Goal: Task Accomplishment & Management: Use online tool/utility

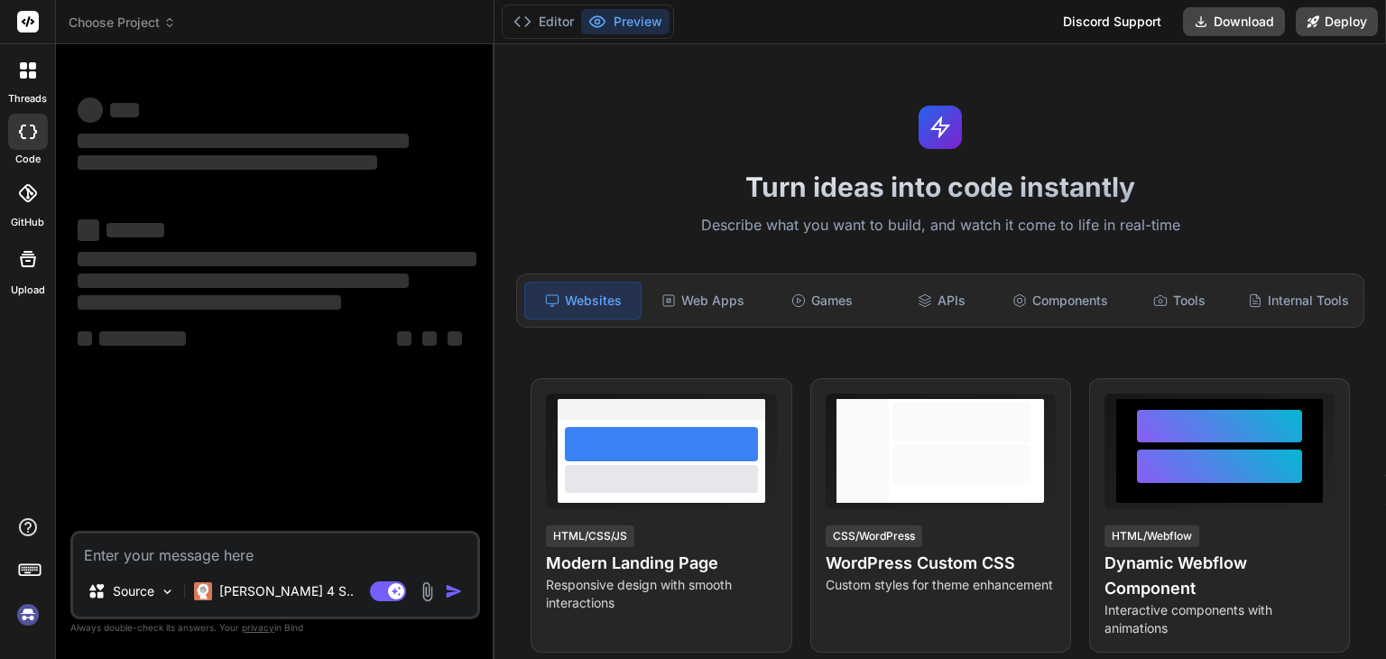
click at [31, 140] on div at bounding box center [28, 132] width 40 height 36
click at [30, 77] on icon at bounding box center [32, 74] width 7 height 7
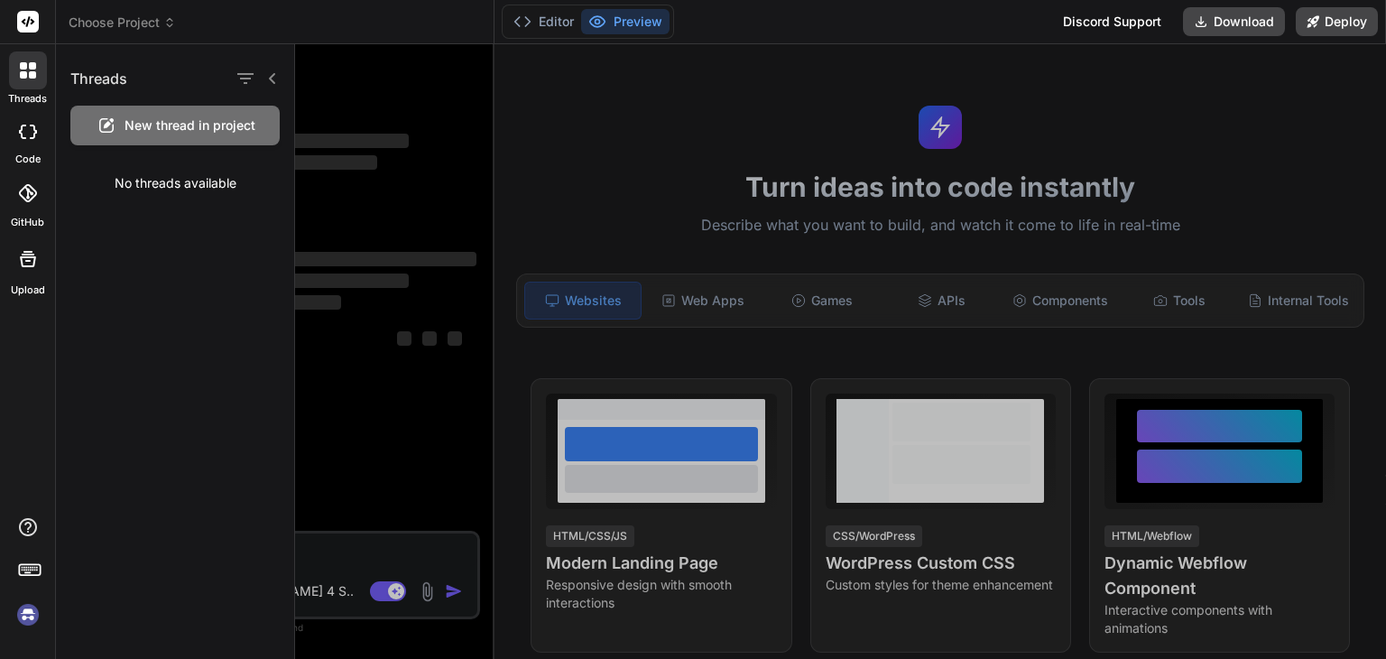
click at [25, 289] on label "Upload" at bounding box center [28, 289] width 34 height 15
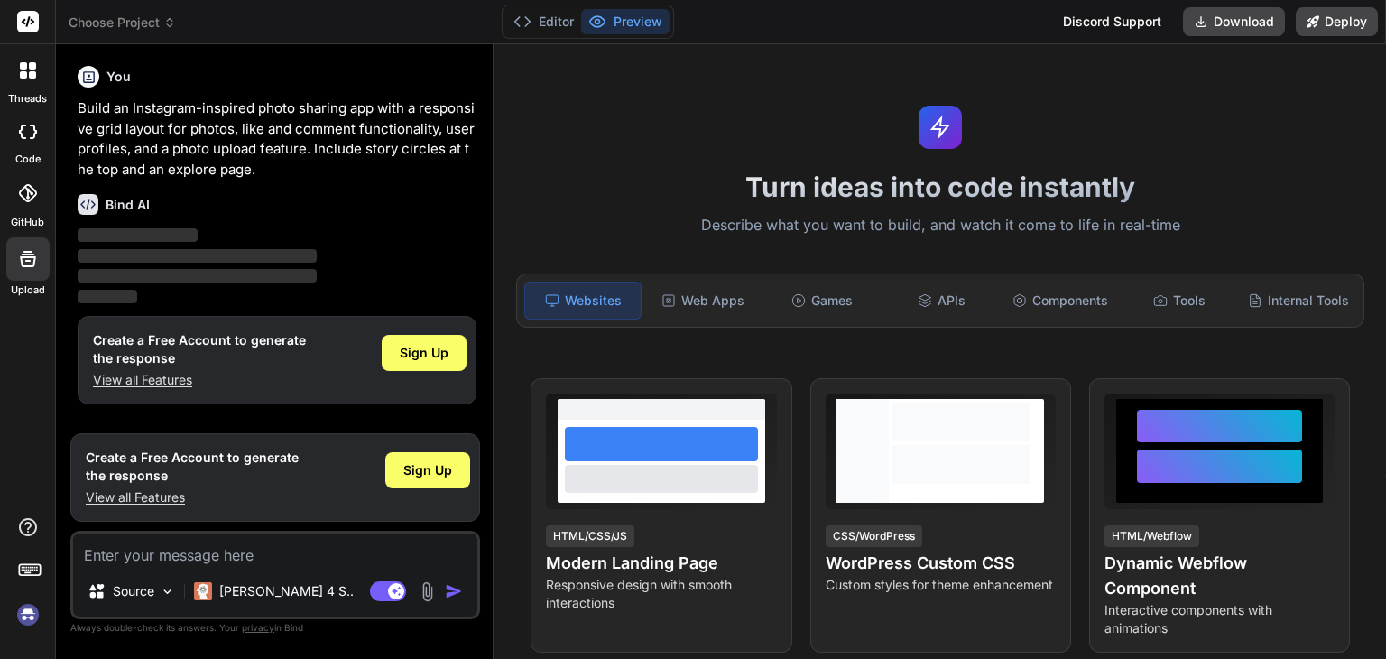
click at [29, 69] on icon at bounding box center [32, 65] width 7 height 7
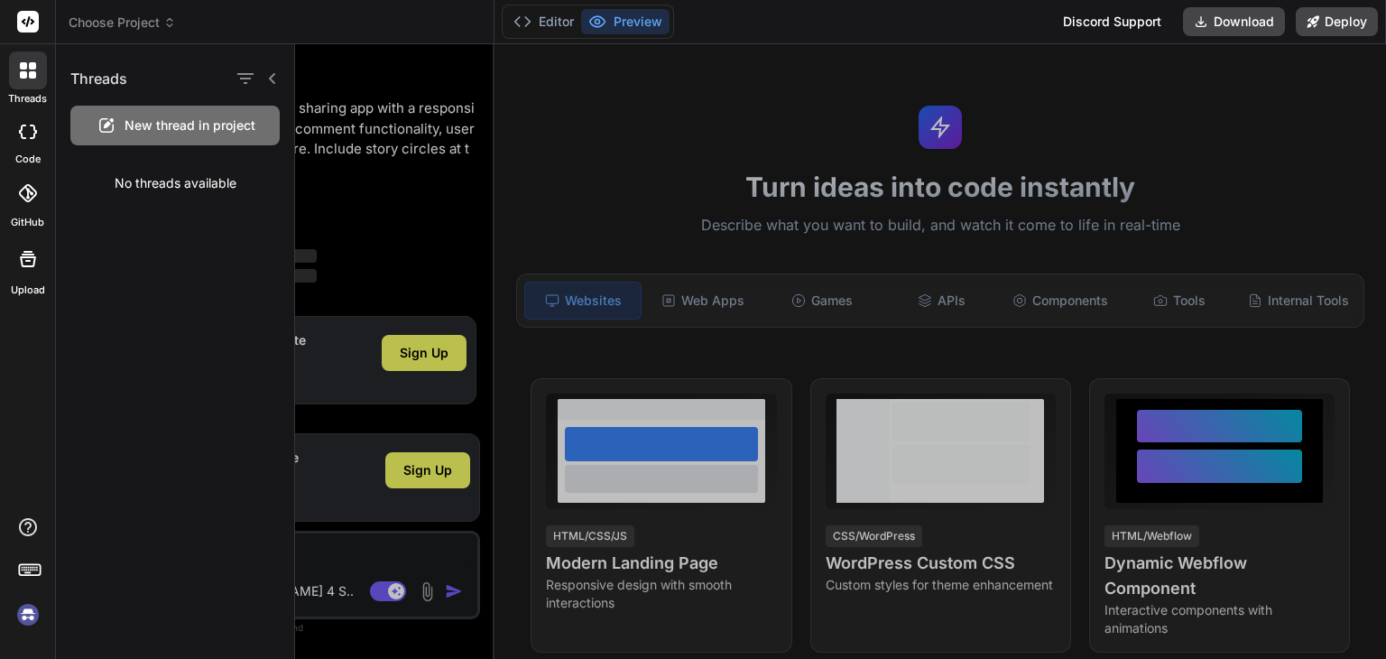
click at [29, 134] on icon at bounding box center [28, 131] width 18 height 14
type textarea "x"
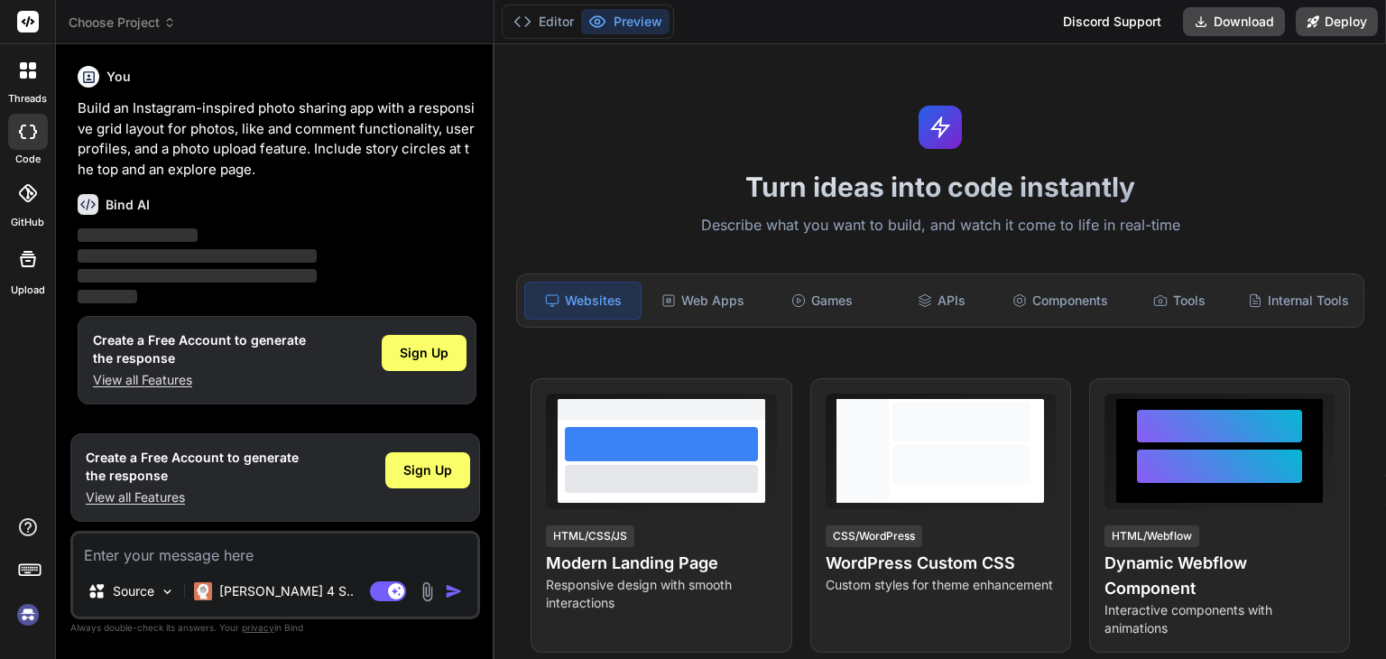
click at [32, 197] on icon at bounding box center [27, 193] width 18 height 18
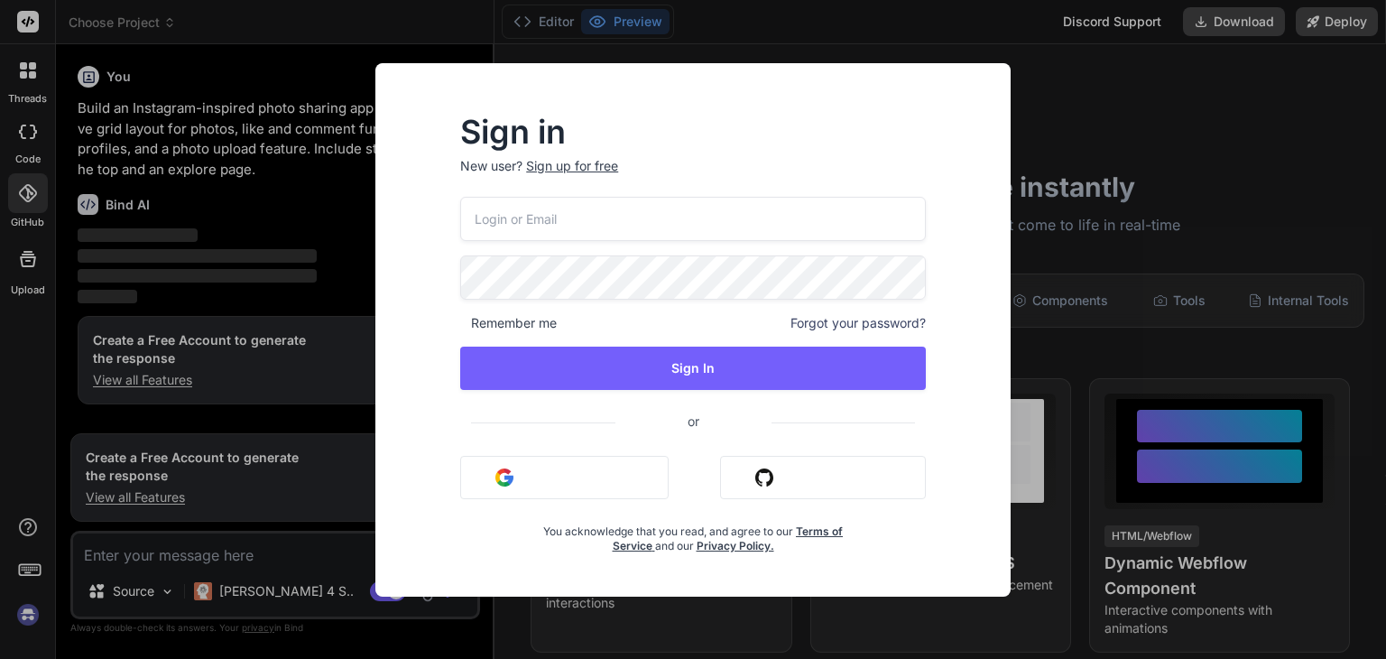
click at [708, 226] on input "email" at bounding box center [692, 219] width 465 height 44
type input "[EMAIL_ADDRESS][DOMAIN_NAME]"
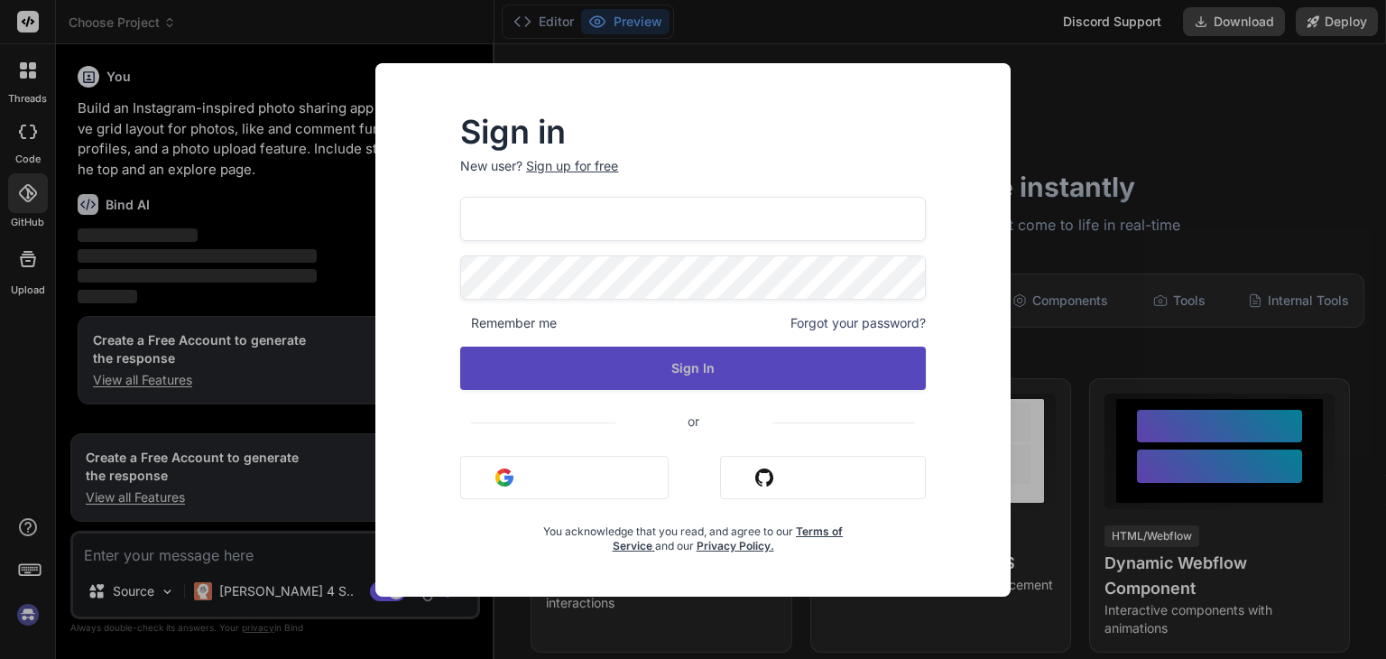
click at [709, 369] on button "Sign In" at bounding box center [692, 367] width 465 height 43
click at [878, 357] on button "Sign In" at bounding box center [692, 367] width 465 height 43
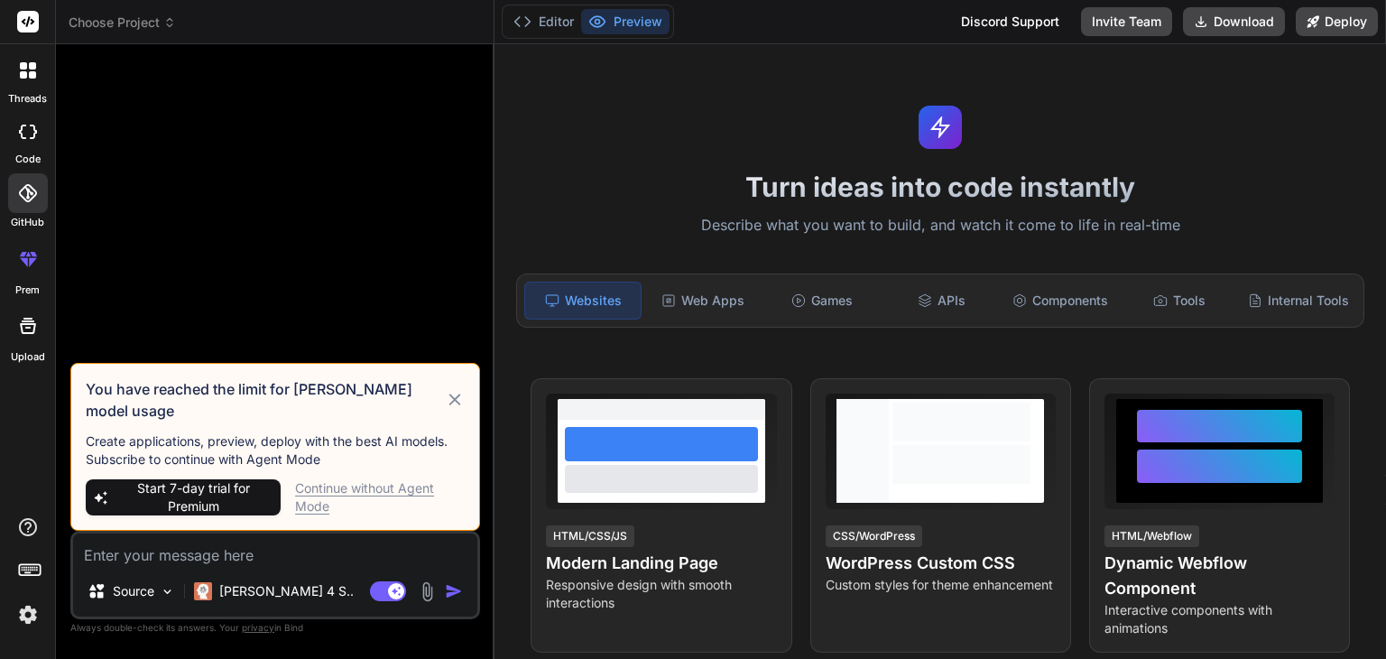
click at [461, 410] on icon at bounding box center [455, 400] width 21 height 22
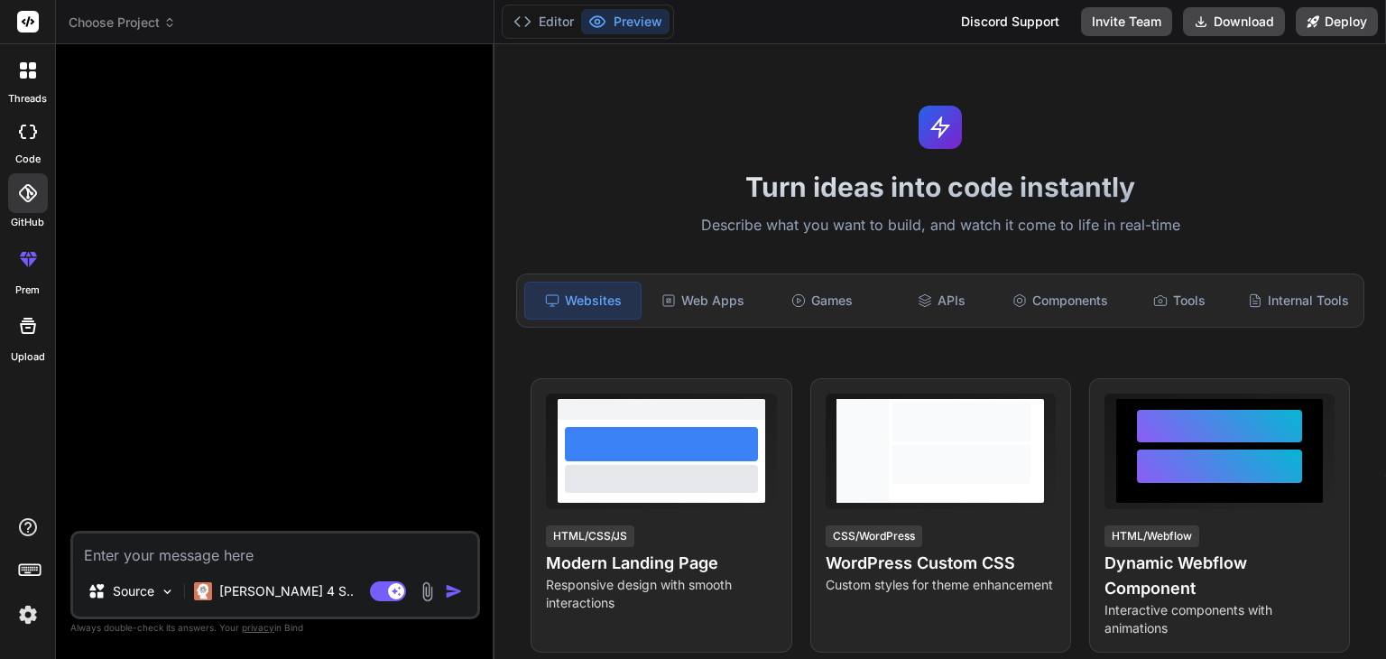
click at [24, 24] on rect at bounding box center [28, 22] width 22 height 22
click at [18, 62] on div at bounding box center [28, 70] width 38 height 38
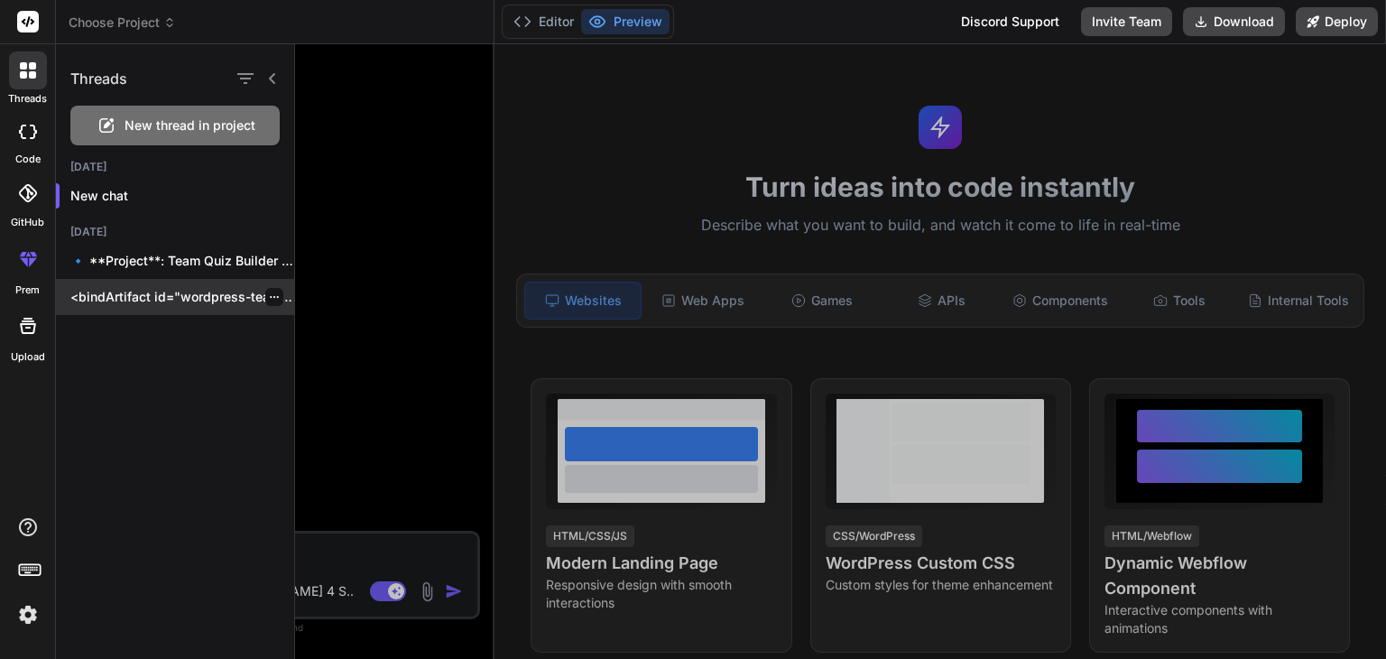
click at [170, 300] on p "<bindArtifact id="wordpress-team-quiz-plugin" title="WordPress Team Quiz Manage…" at bounding box center [182, 297] width 224 height 18
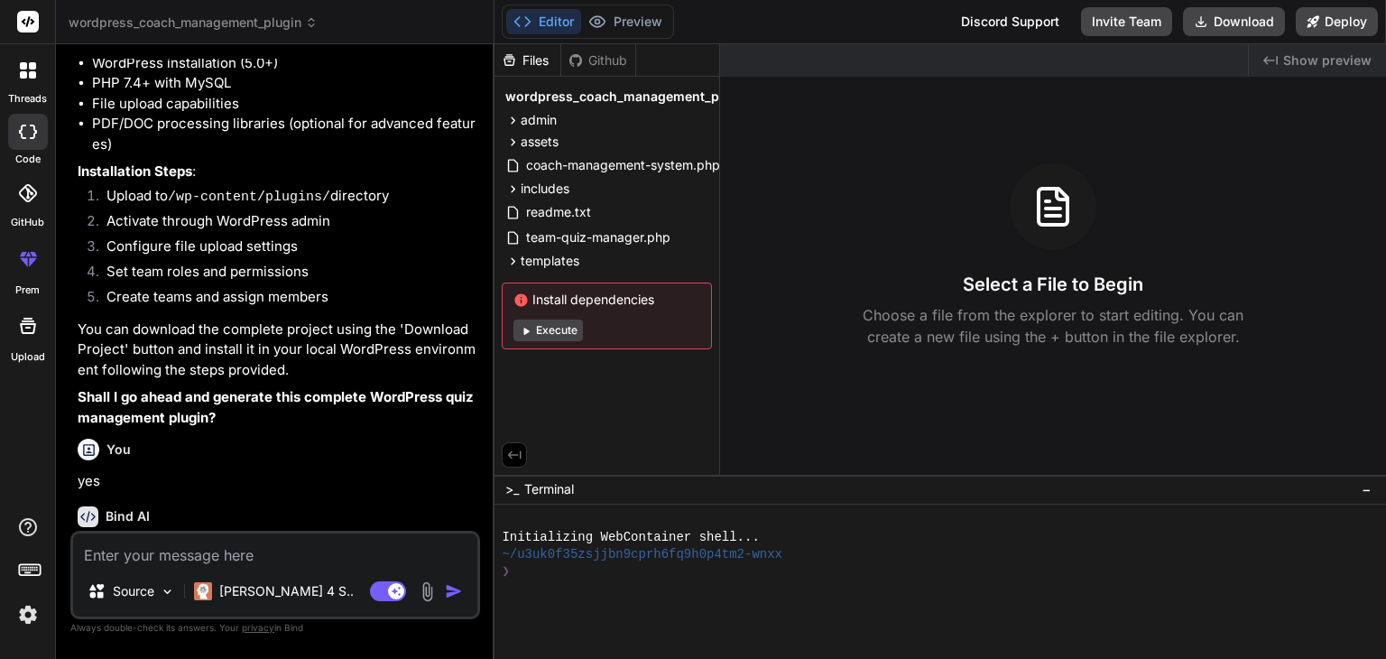
scroll to position [3509, 0]
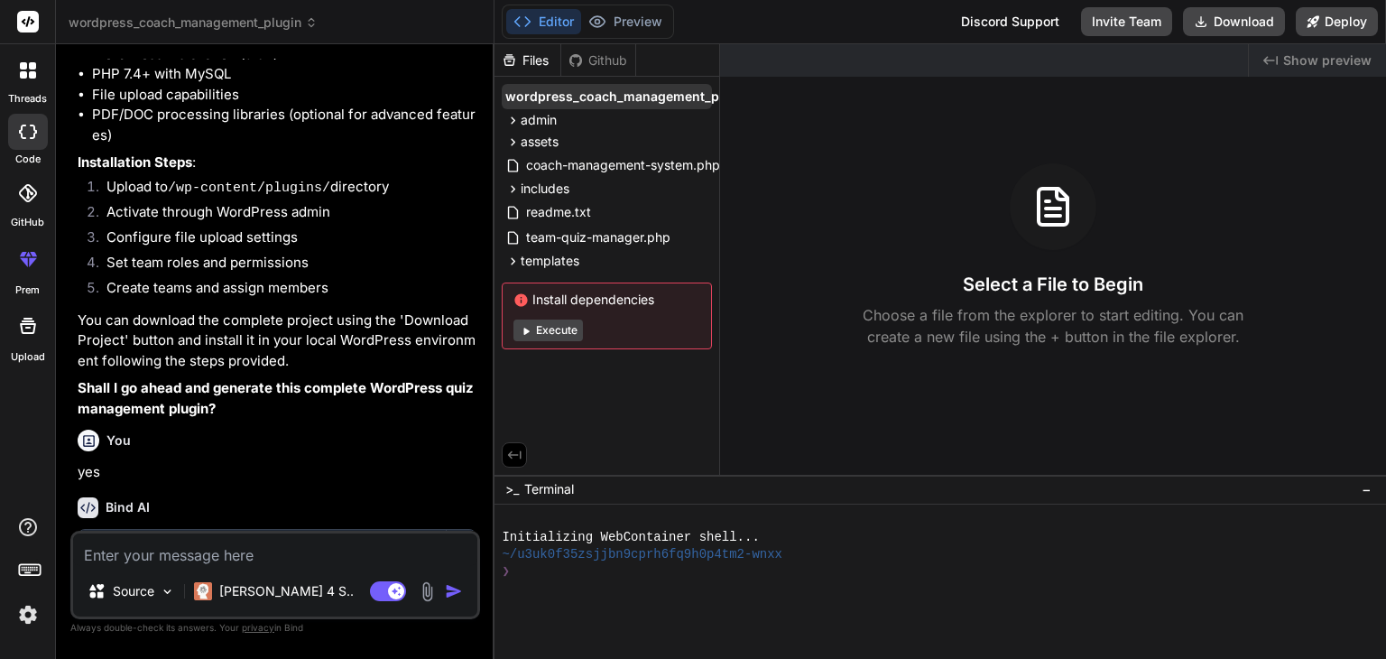
click at [664, 98] on span "wordpress_coach_management_plugin" at bounding box center [627, 97] width 245 height 18
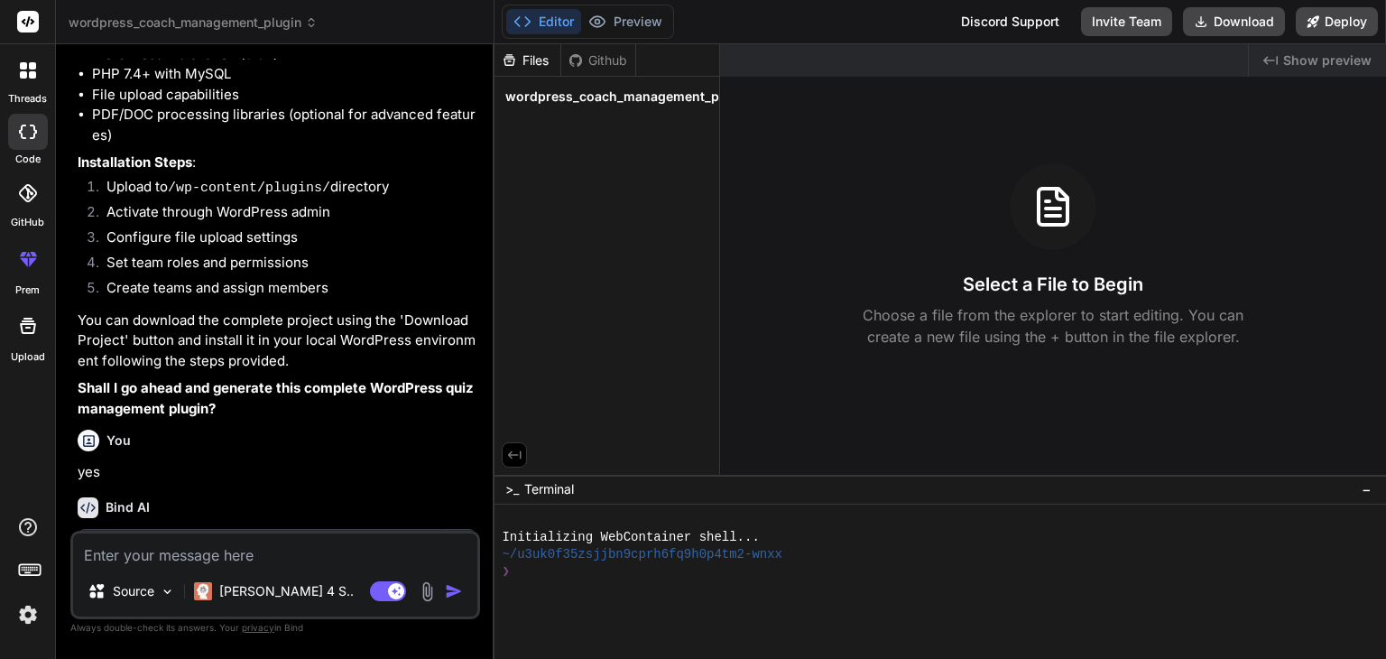
click at [664, 98] on span "wordpress_coach_management_plugin" at bounding box center [627, 97] width 245 height 18
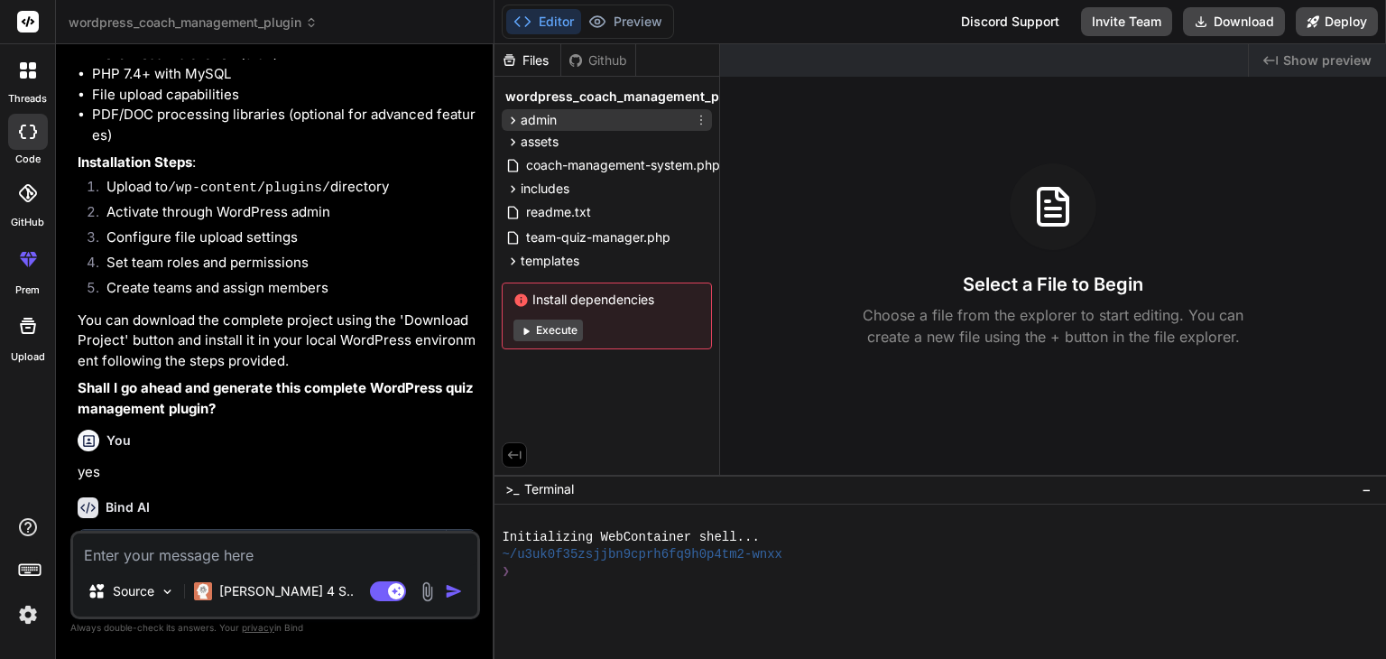
click at [567, 117] on div "admin" at bounding box center [607, 120] width 210 height 22
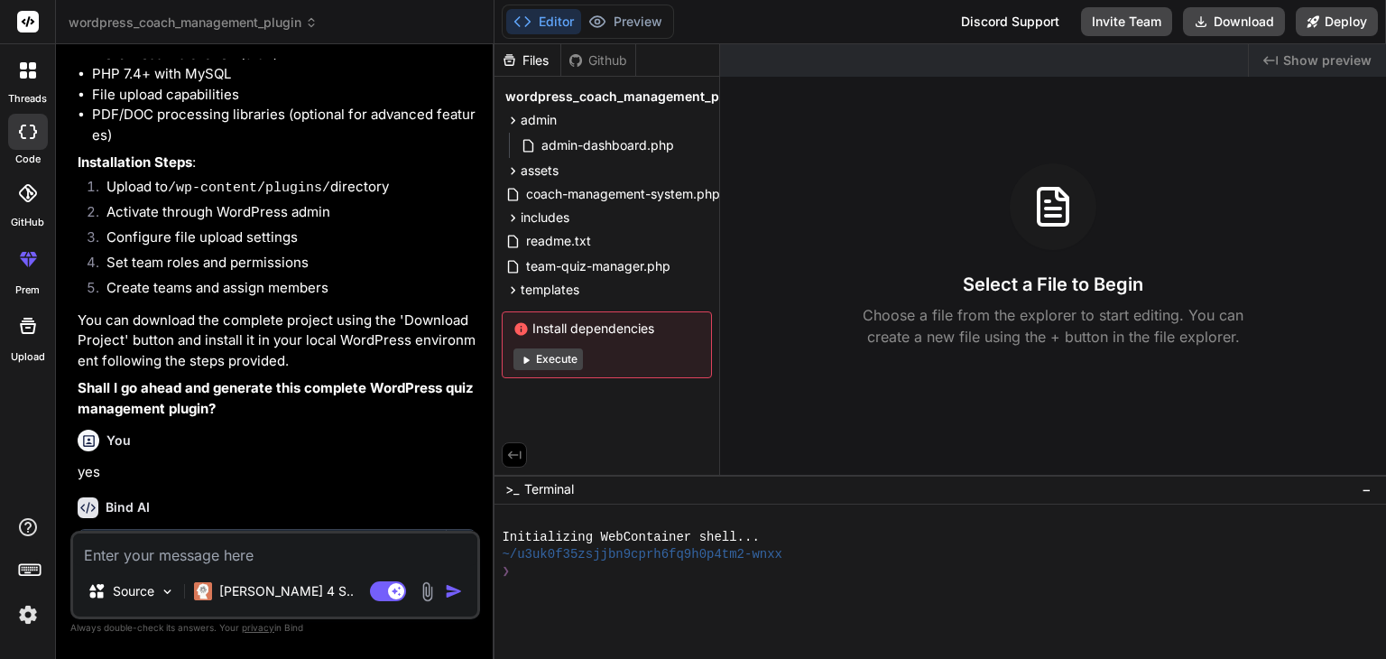
click at [556, 19] on button "Editor" at bounding box center [543, 21] width 75 height 25
click at [765, 251] on div "Select a File to Begin Choose a file from the explorer to start editing. You ca…" at bounding box center [1053, 255] width 666 height 184
click at [1353, 23] on button "Deploy" at bounding box center [1336, 21] width 82 height 29
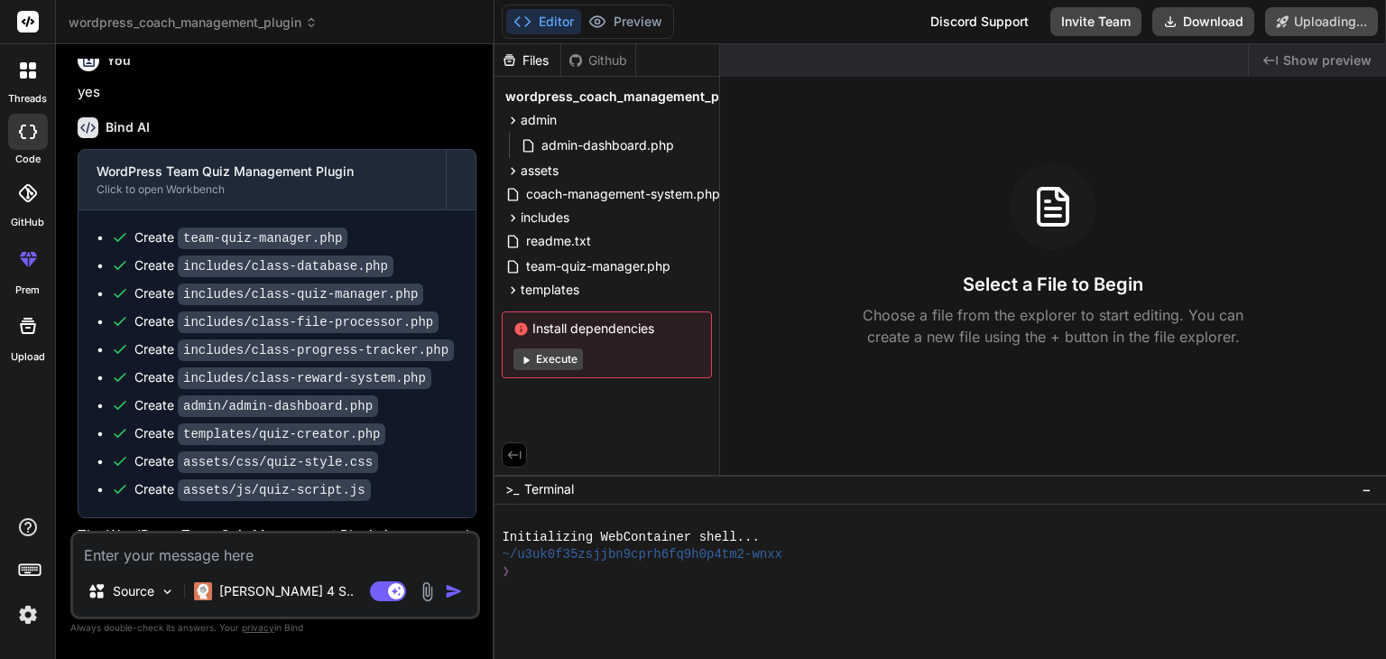
scroll to position [3930, 0]
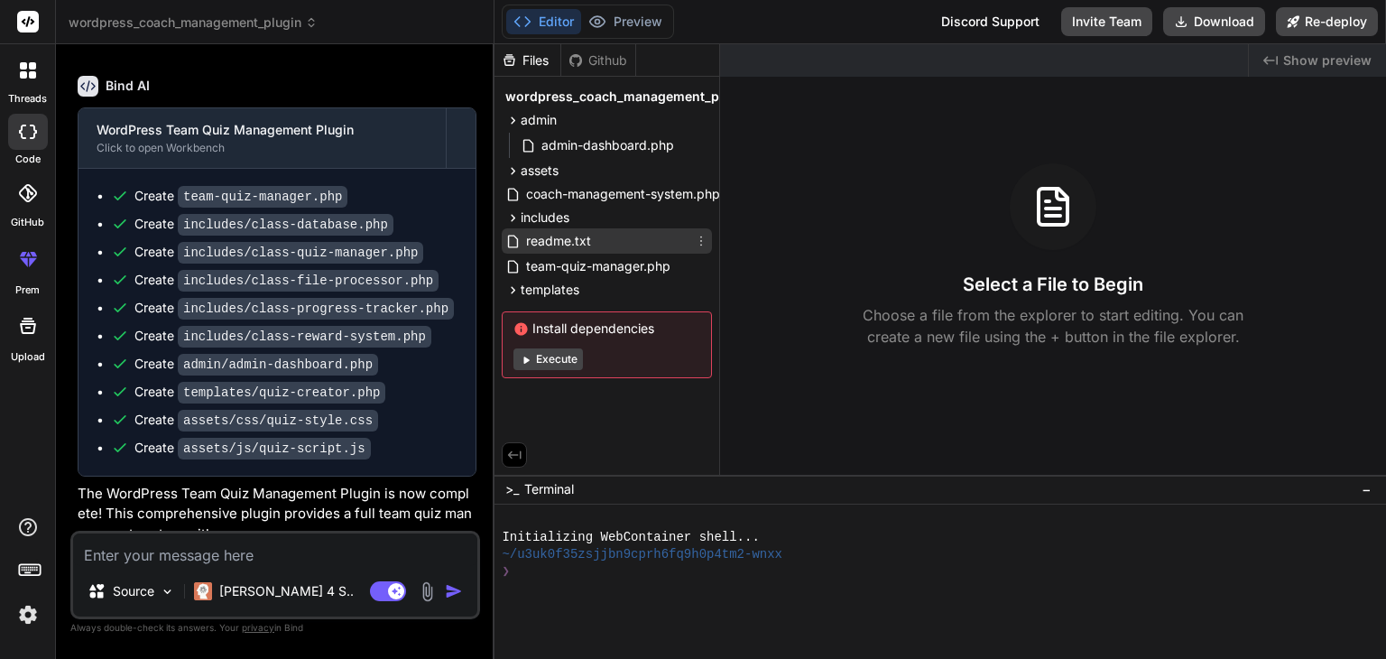
click at [585, 238] on span "readme.txt" at bounding box center [558, 241] width 69 height 22
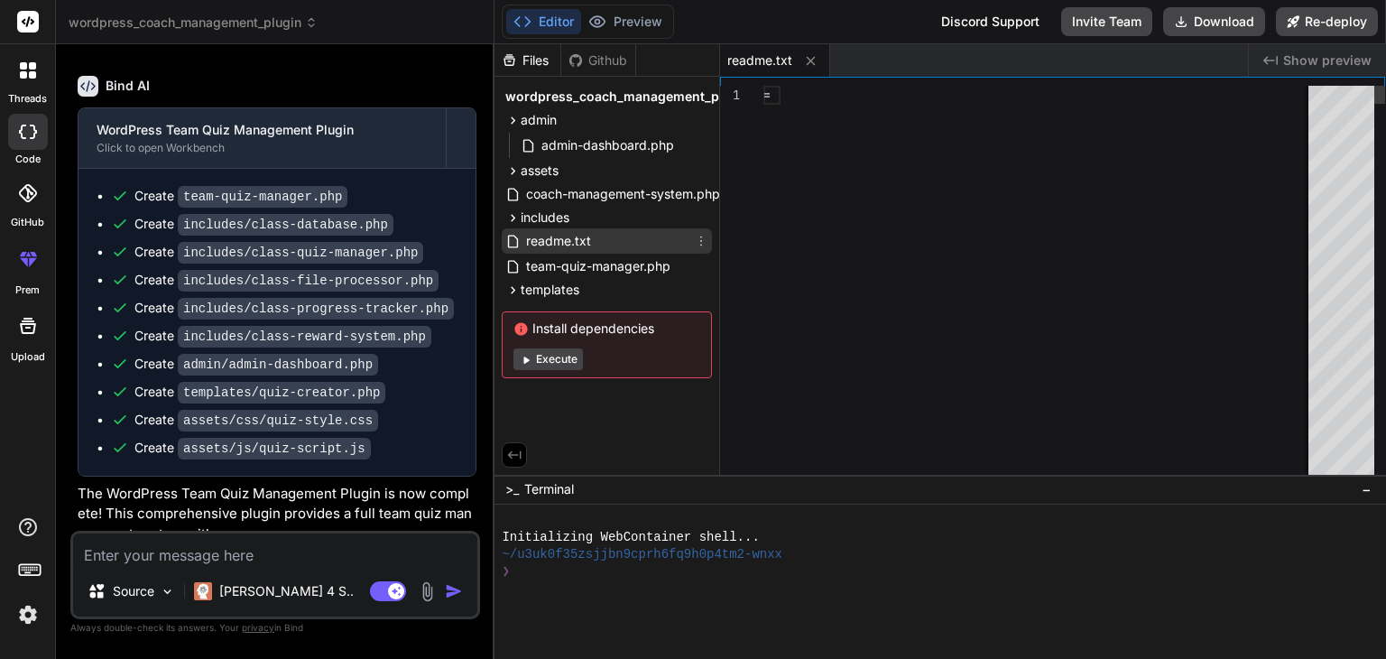
type textarea "x"
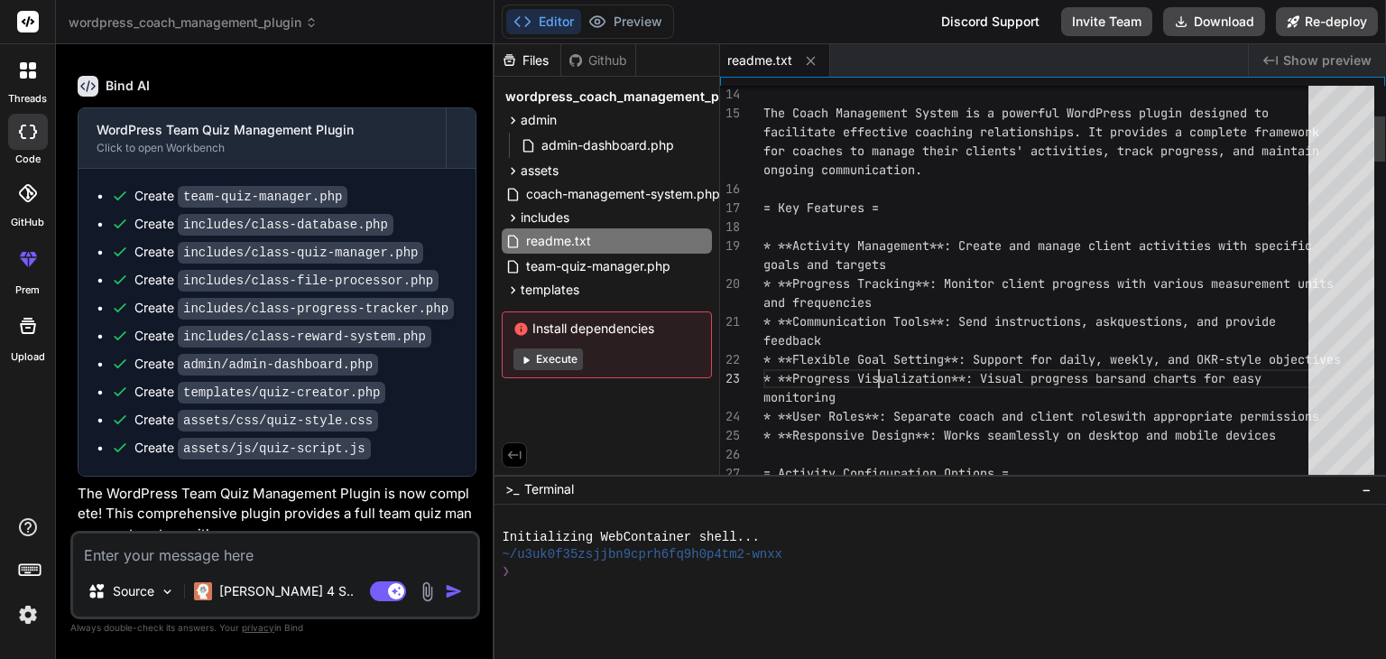
type textarea "monitoring * **User Roles**: Separate coach and client roles with appropriate p…"
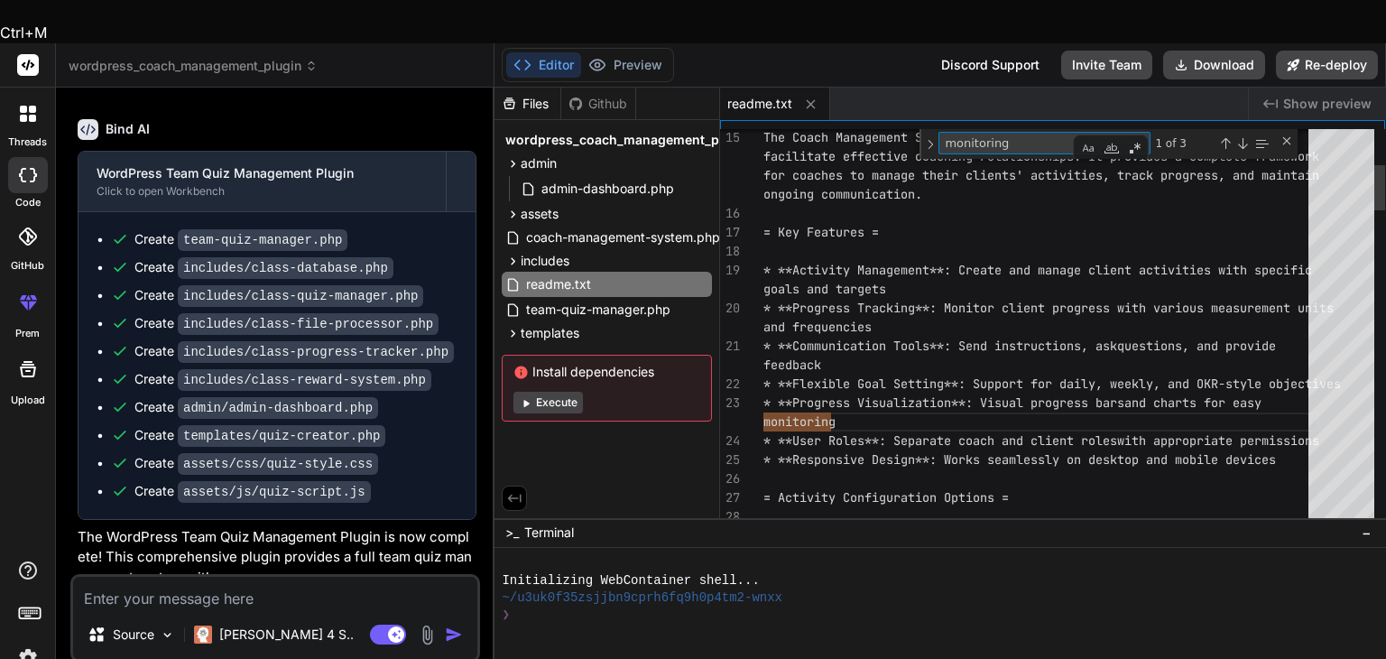
type textarea "x"
type textarea "s"
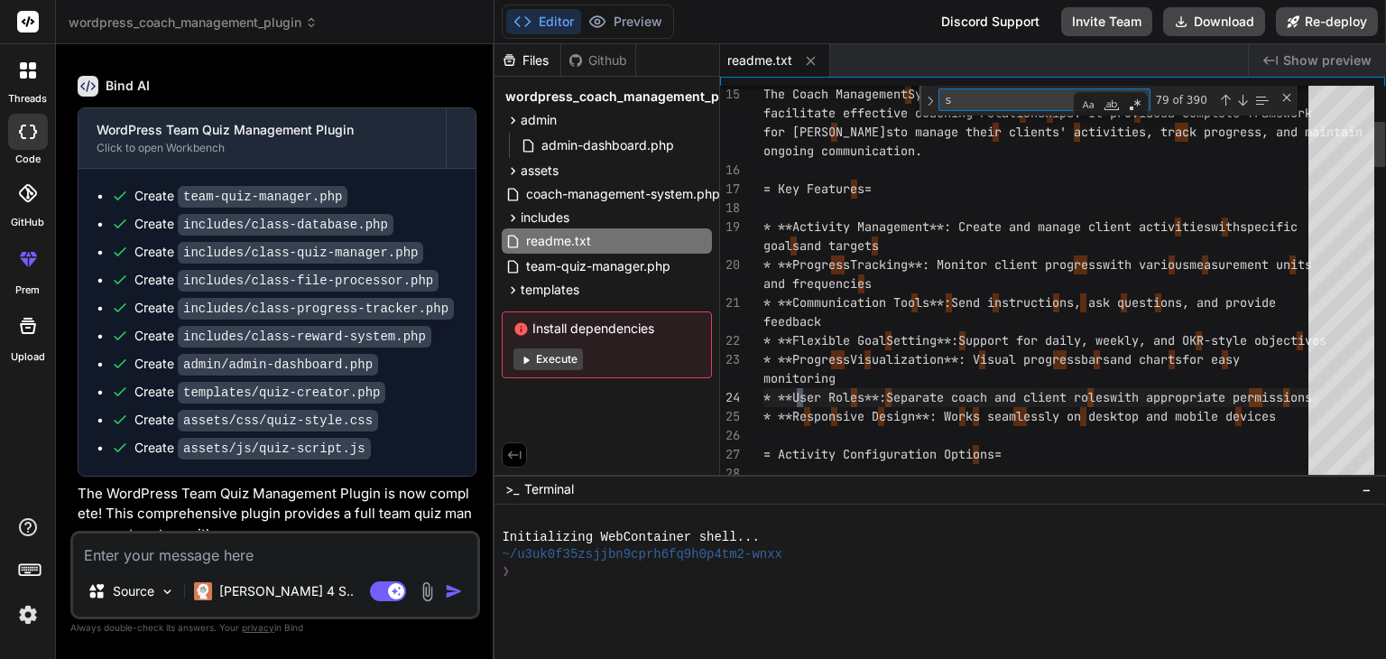
type textarea "* Personal activity dashboard * Progress logging interface * Communication with…"
type textarea "sh"
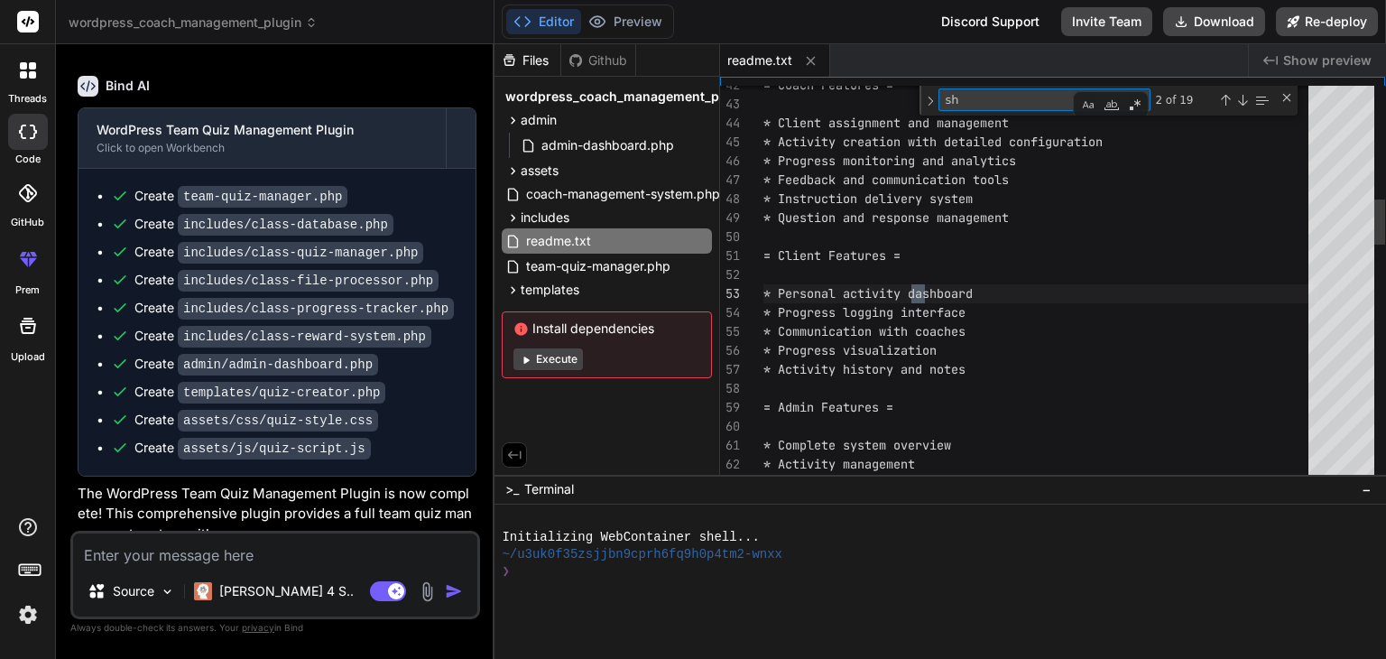
type textarea "3. The plugin will automatically create the necessary database tables. 4. Use t…"
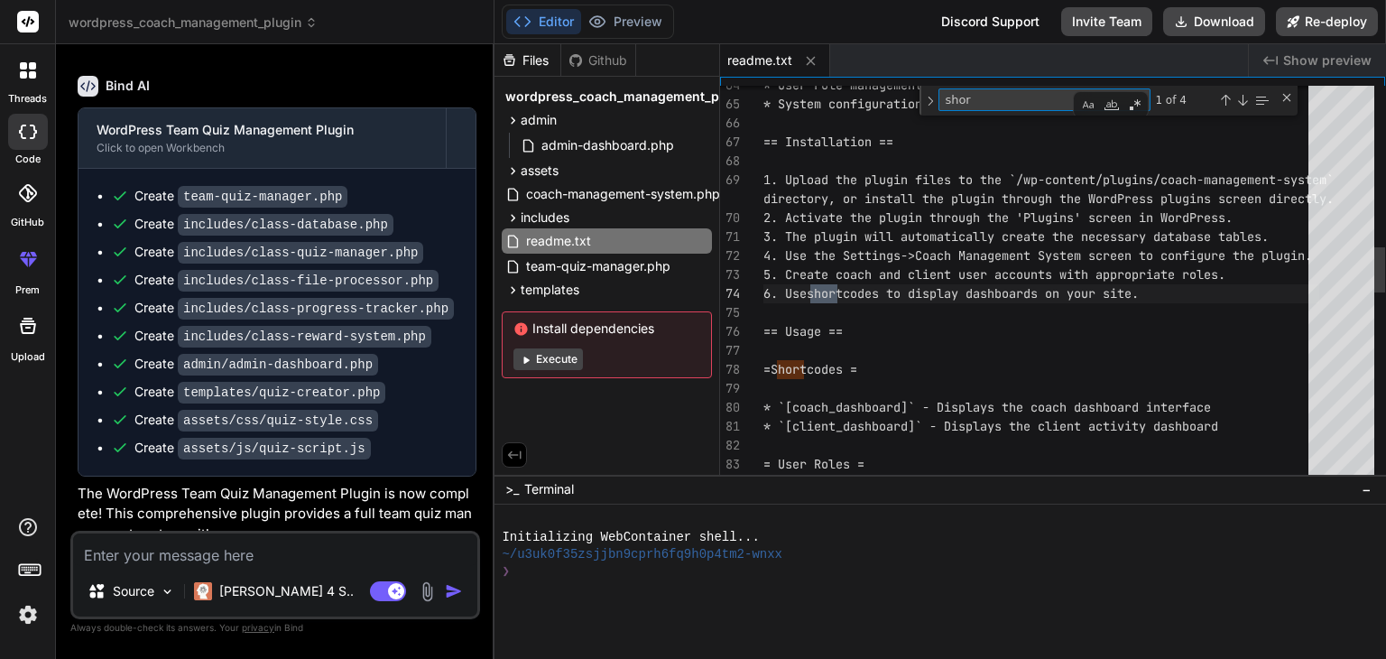
type textarea "short"
click at [888, 376] on div "* User role management * System configuration == Installation == 1. Upload the …" at bounding box center [1041, 411] width 556 height 3459
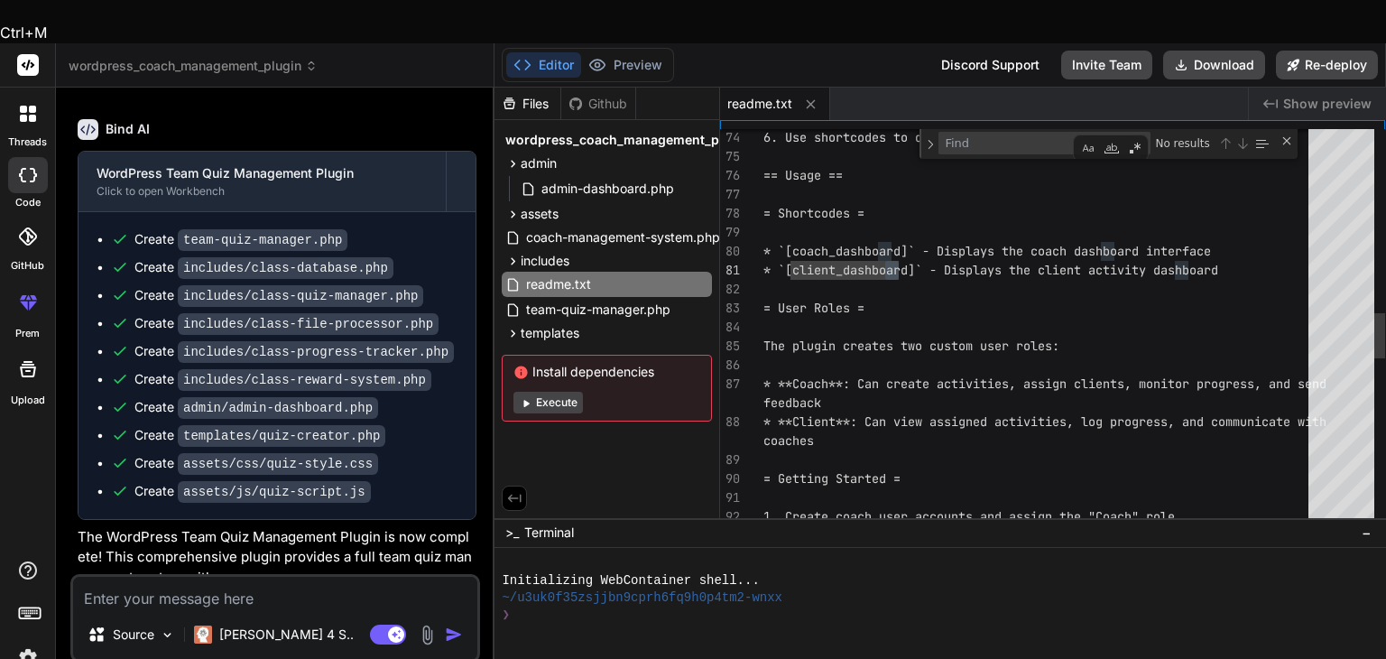
drag, startPoint x: 912, startPoint y: 210, endPoint x: 895, endPoint y: 210, distance: 17.1
click at [895, 210] on div "6. Use shortcodes to display dashboards on your si te. == Usage == = Shortcodes…" at bounding box center [1041, 255] width 556 height 3459
type textarea "3. The plugin will automatically create the necessary database tables. 4. Use t…"
drag, startPoint x: 787, startPoint y: 207, endPoint x: 920, endPoint y: 204, distance: 133.5
click at [921, 204] on div "6. Use shortcodes to display dashboards on your si te. == Usage == = Shortcodes…" at bounding box center [1041, 255] width 556 height 3459
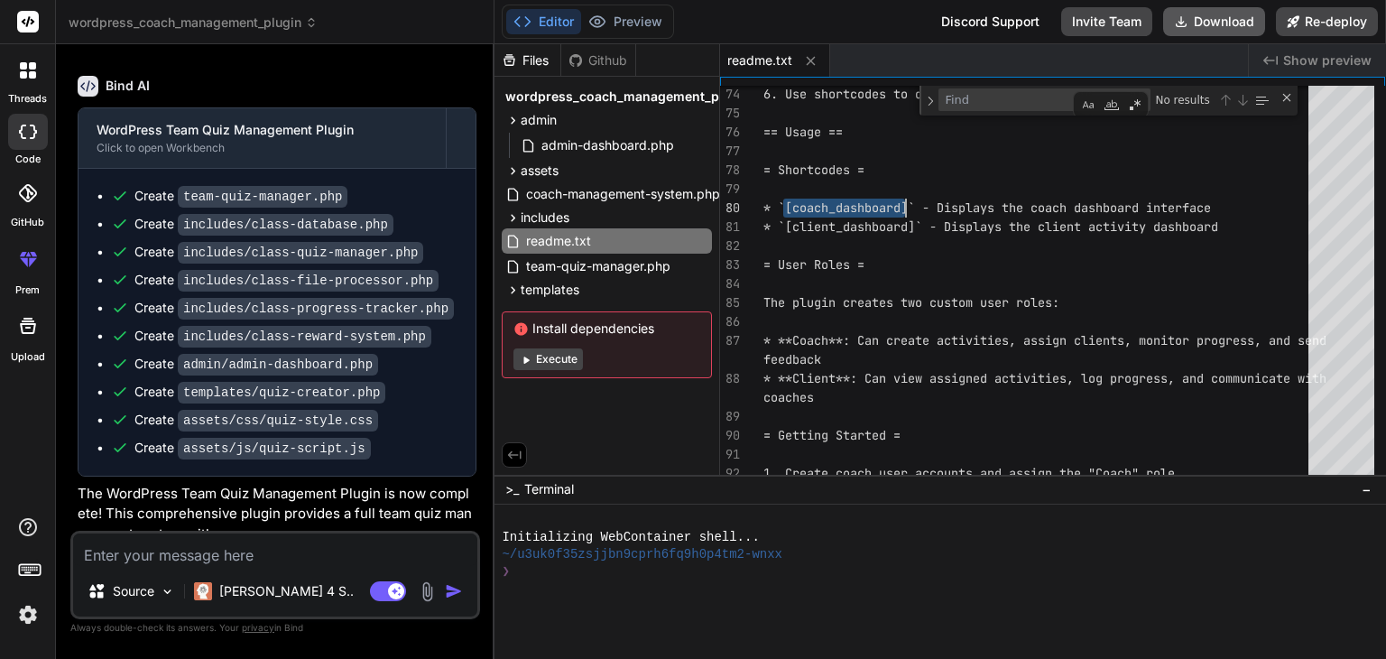
click at [1238, 16] on button "Download" at bounding box center [1214, 21] width 102 height 29
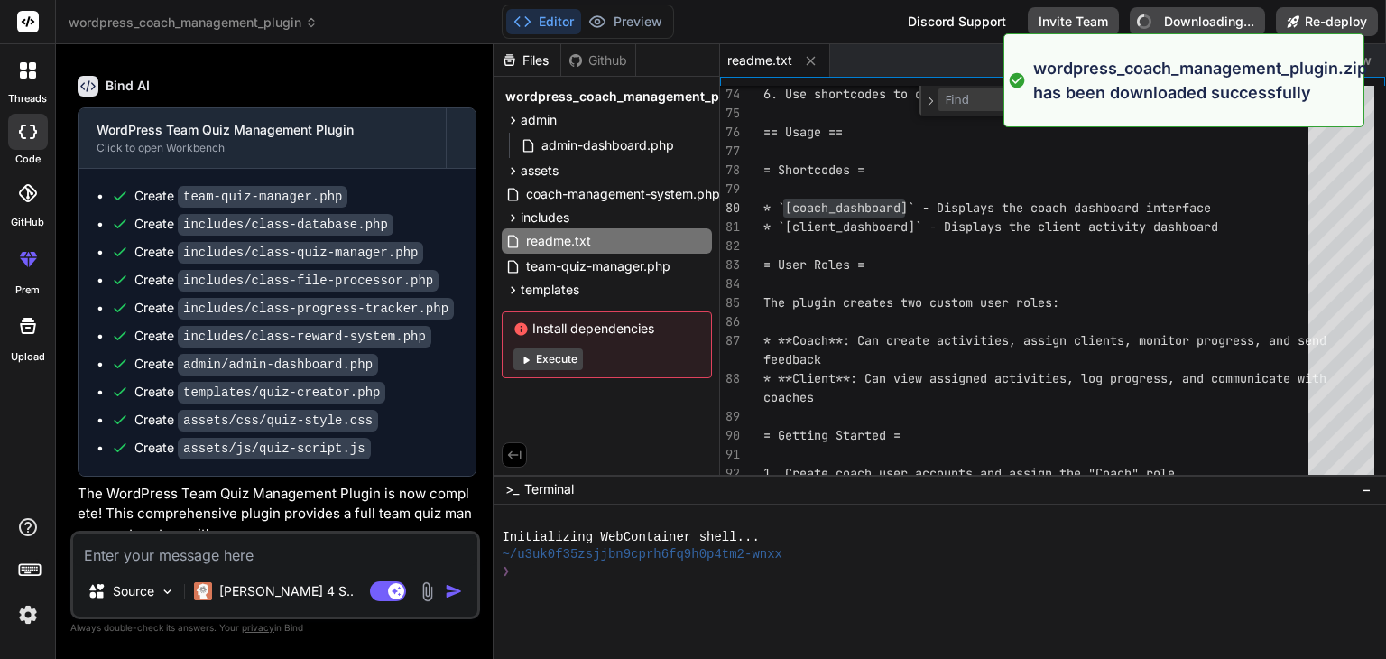
type textarea "x"
